Goal: Find contact information: Find contact information

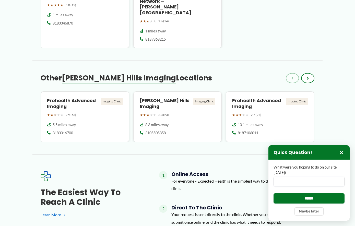
scroll to position [481, 0]
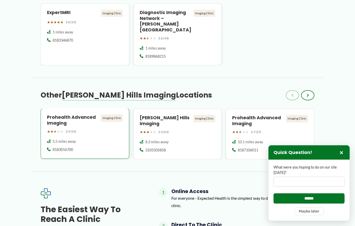
click at [69, 115] on h4 "Prohealth Advanced Imaging" at bounding box center [73, 121] width 52 height 12
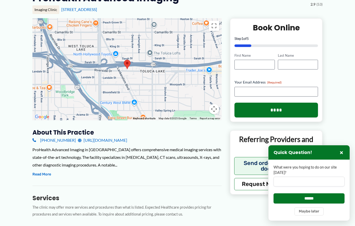
scroll to position [62, 0]
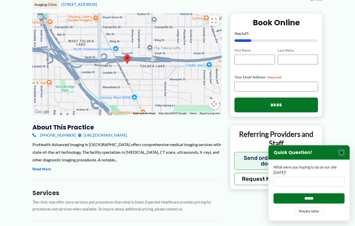
click at [343, 154] on button "×" at bounding box center [342, 153] width 6 height 6
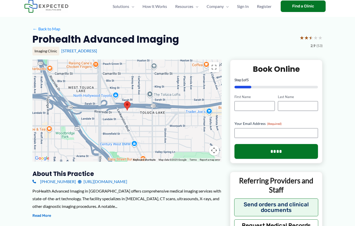
scroll to position [0, 0]
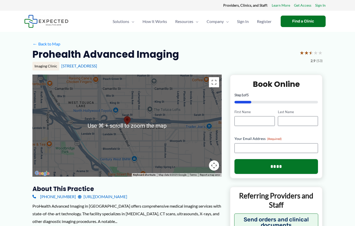
click at [273, 55] on div "Prohealth Advanced Imaging ★ ★ ★ ★ ★ 2.9 (53)" at bounding box center [177, 56] width 290 height 16
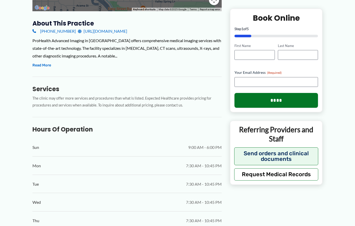
scroll to position [161, 0]
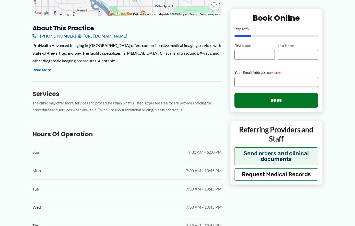
click at [94, 36] on link "[URL][DOMAIN_NAME]" at bounding box center [102, 36] width 49 height 8
